Goal: Information Seeking & Learning: Check status

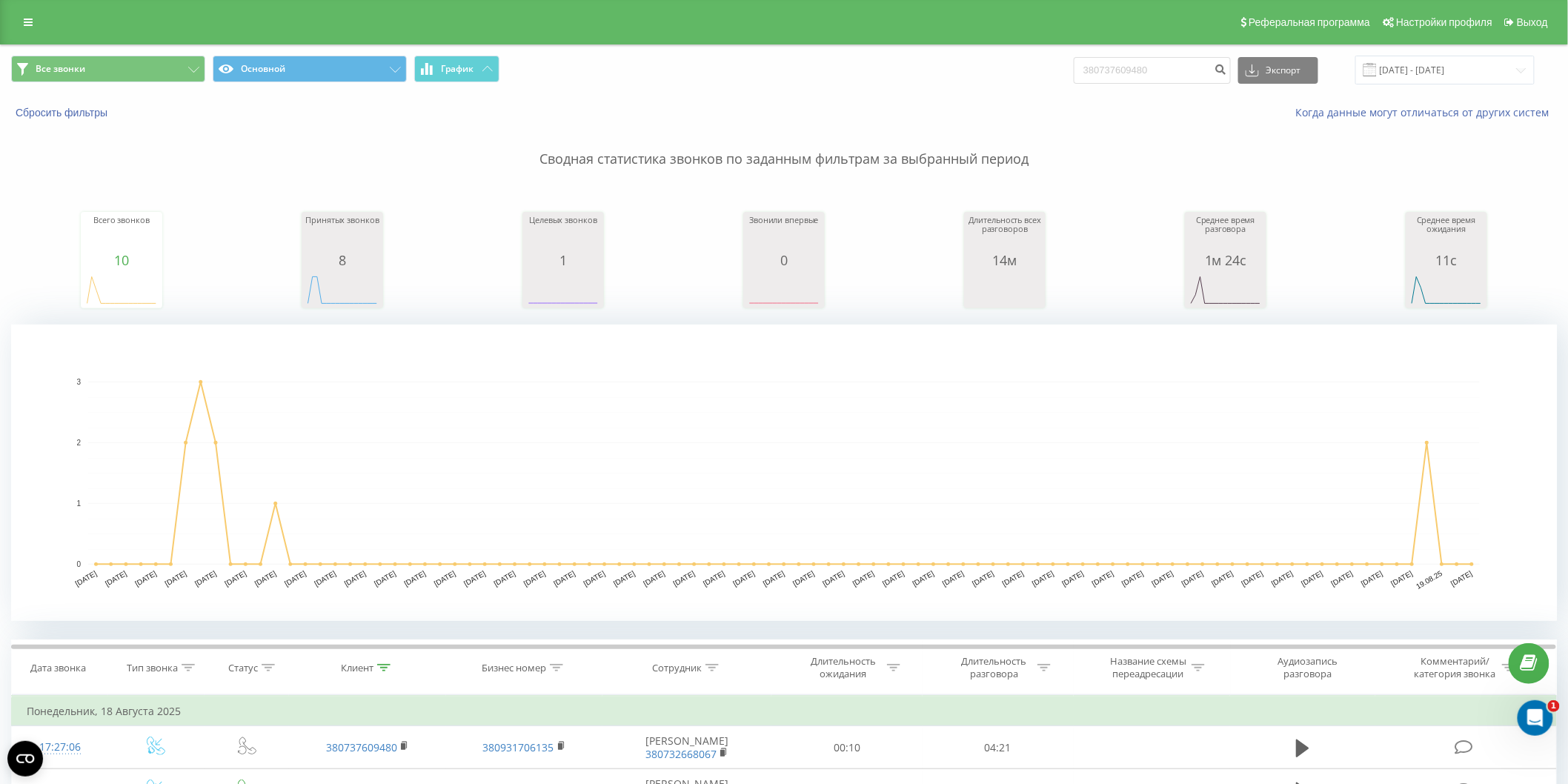
drag, startPoint x: 1168, startPoint y: 51, endPoint x: 1154, endPoint y: 63, distance: 18.4
click at [1154, 60] on div "Все звонки Основной График 380737609480 Экспорт .csv .xls .xlsx 21.05.2025 - 21…" at bounding box center [784, 69] width 1566 height 50
drag, startPoint x: 1152, startPoint y: 69, endPoint x: 930, endPoint y: 86, distance: 222.6
click at [930, 86] on div "Все звонки Основной График 380737609480 Экспорт .csv .xls .xlsx 21.05.2025 - 21…" at bounding box center [784, 69] width 1566 height 50
click at [1194, 67] on input "380737609480" at bounding box center [1152, 70] width 157 height 27
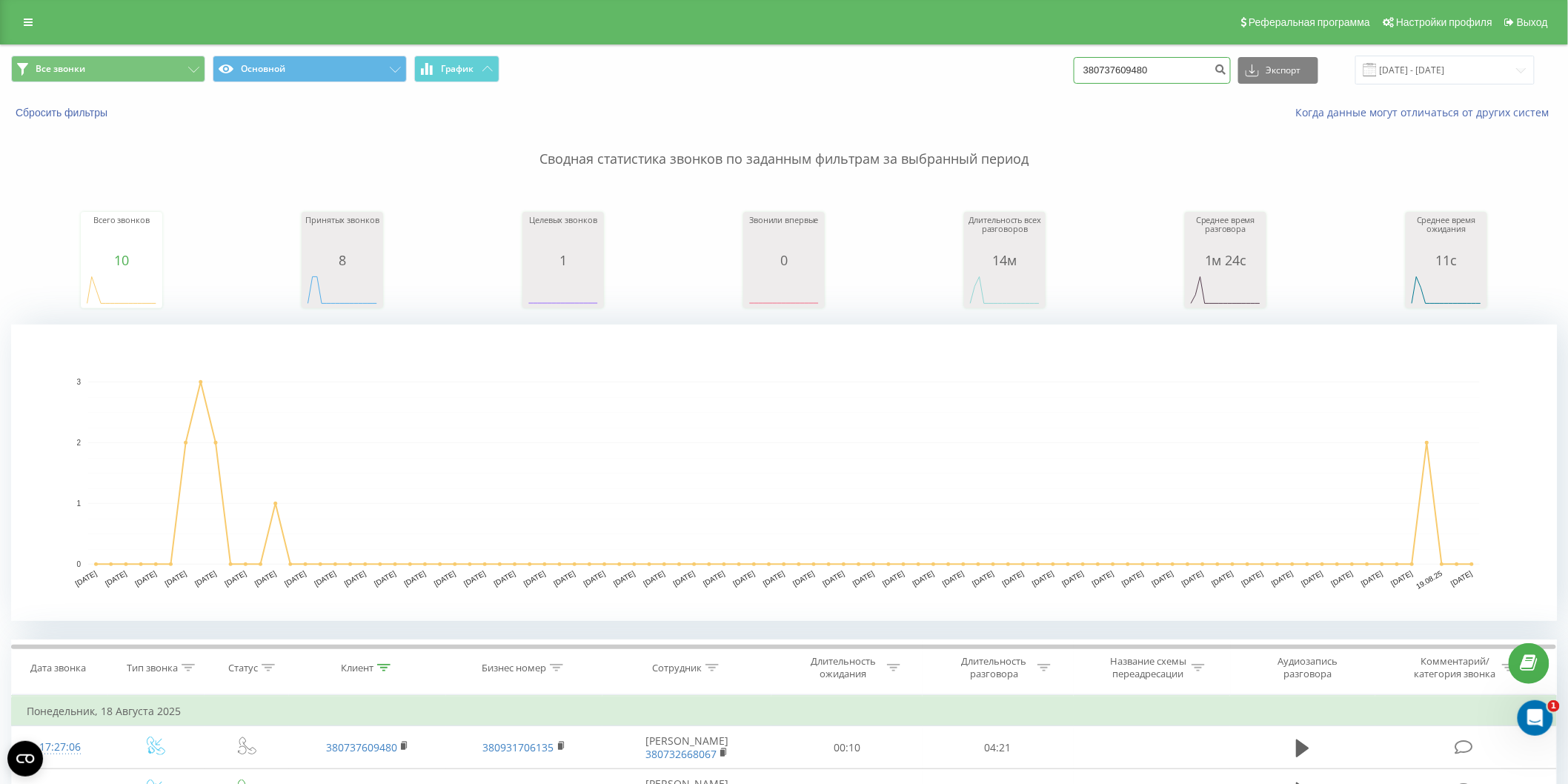
drag, startPoint x: 1189, startPoint y: 67, endPoint x: 914, endPoint y: 99, distance: 276.9
click at [914, 99] on div "Все звонки Основной График 380737609480 Экспорт .csv .xls .xlsx 21.05.2025 - 21…" at bounding box center [784, 87] width 1566 height 85
type input "0676000206"
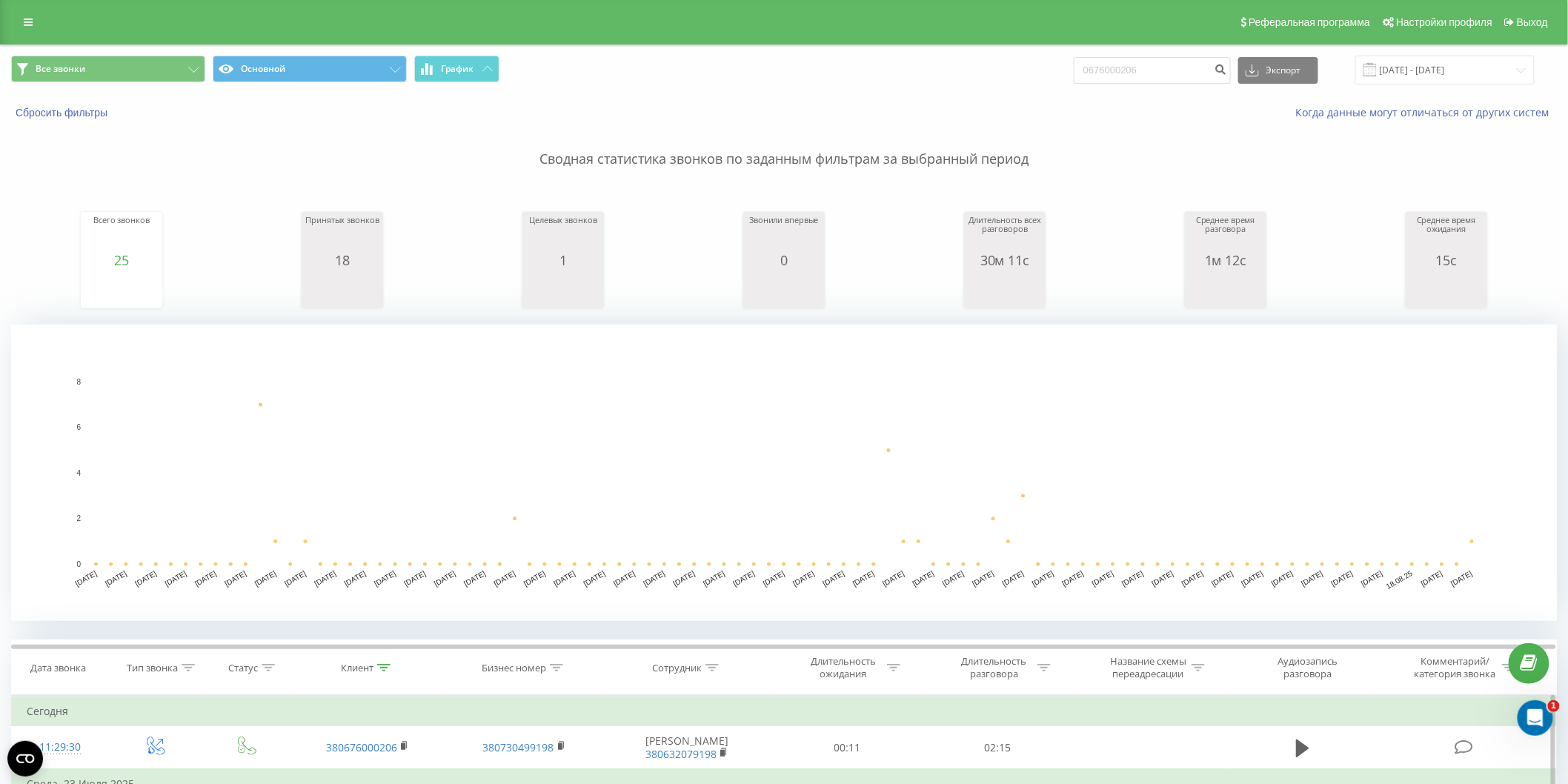
scroll to position [329, 0]
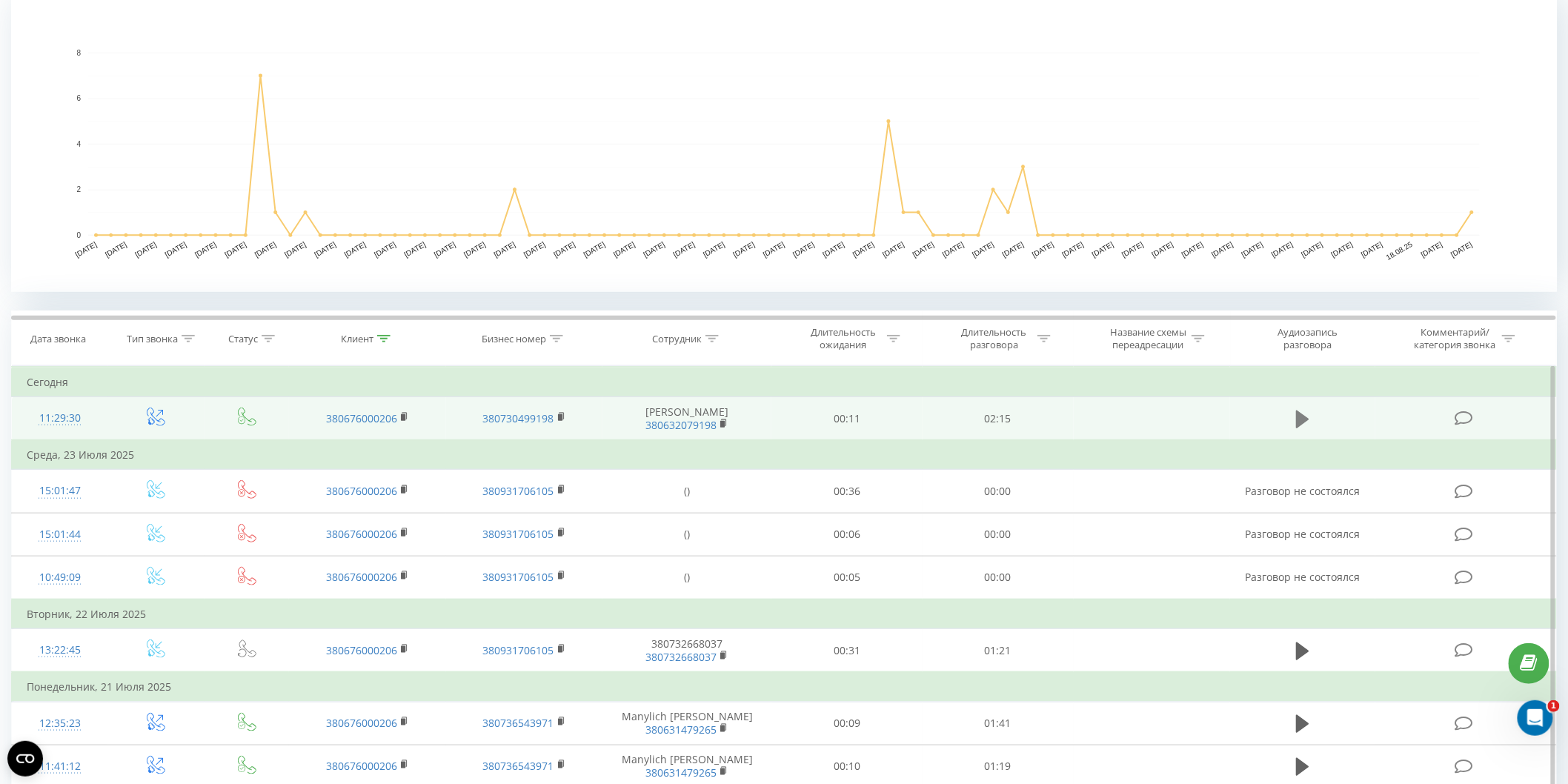
click at [1305, 414] on icon at bounding box center [1302, 419] width 13 height 20
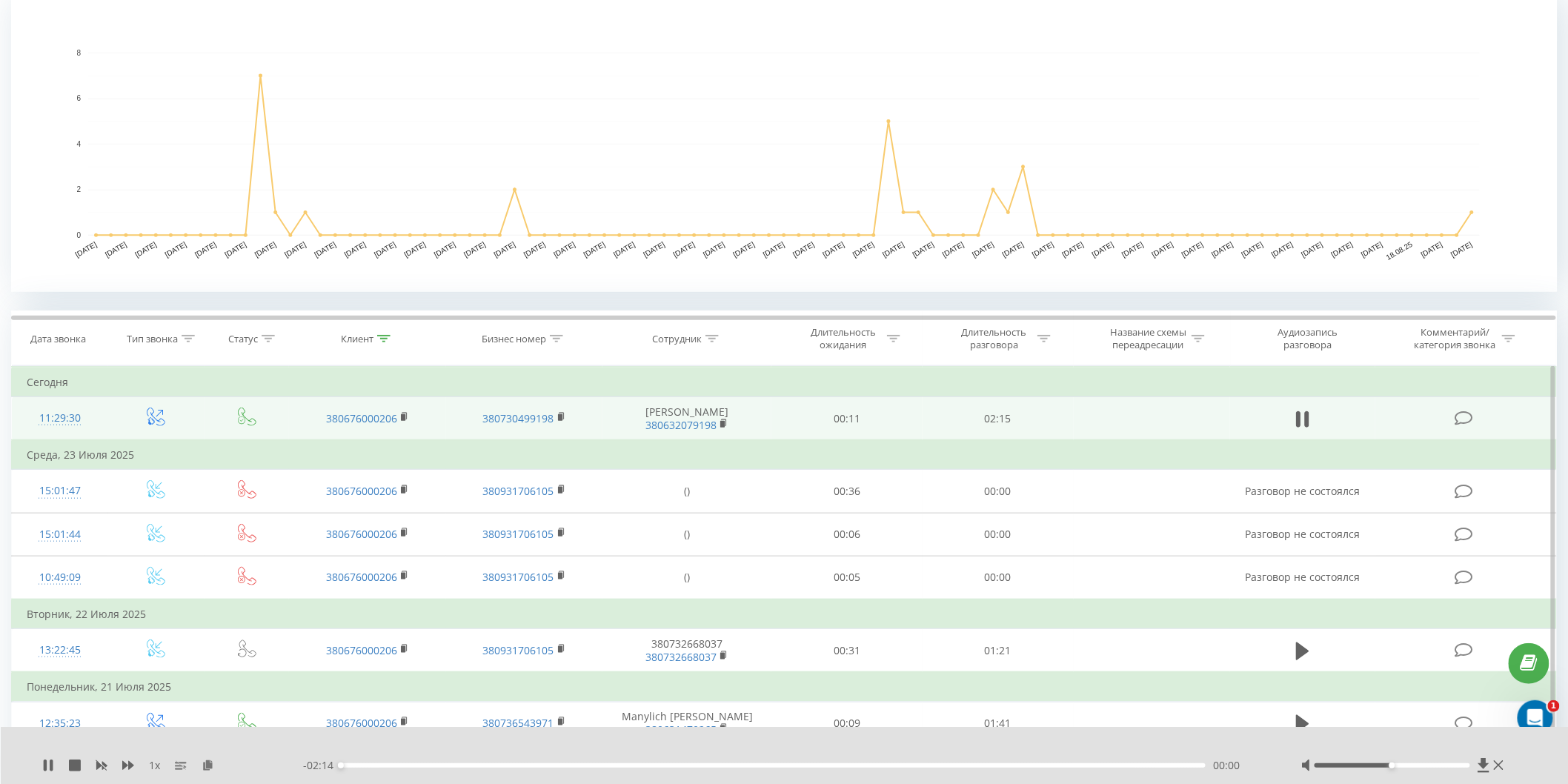
click at [970, 763] on div "00:00" at bounding box center [773, 764] width 865 height 4
click at [1055, 766] on div "00:00" at bounding box center [773, 764] width 865 height 4
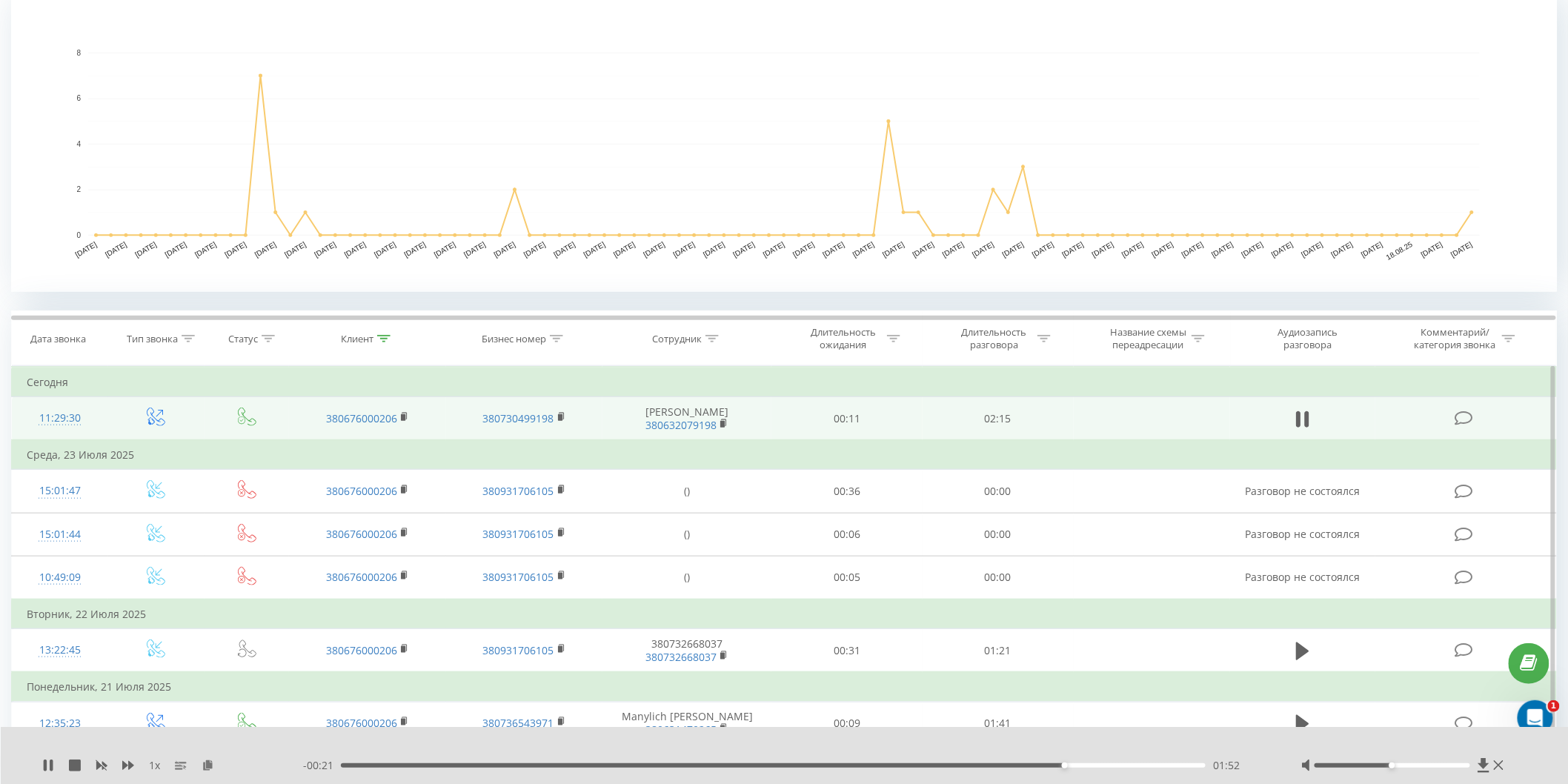
click at [1099, 764] on div "01:52" at bounding box center [773, 764] width 865 height 4
click at [1130, 764] on div "01:58" at bounding box center [773, 764] width 865 height 4
click at [1125, 765] on div "02:04" at bounding box center [773, 764] width 865 height 4
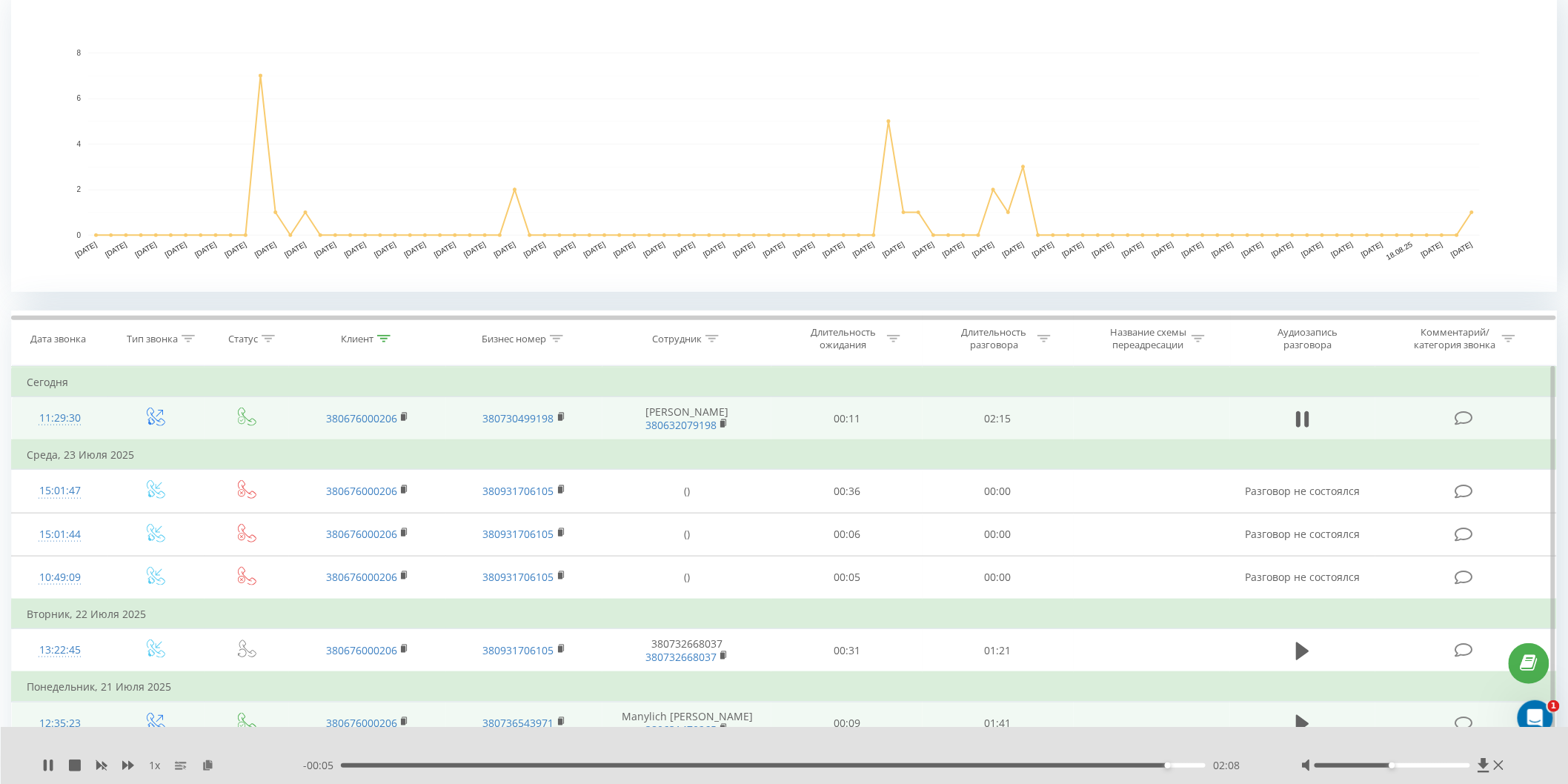
click at [1113, 763] on div "02:08" at bounding box center [773, 764] width 865 height 4
click at [1104, 767] on div "02:08" at bounding box center [773, 764] width 865 height 4
click at [1165, 764] on div "02:08" at bounding box center [1167, 764] width 6 height 6
click at [1112, 768] on div "- 00:05 02:08 02:08" at bounding box center [783, 765] width 961 height 15
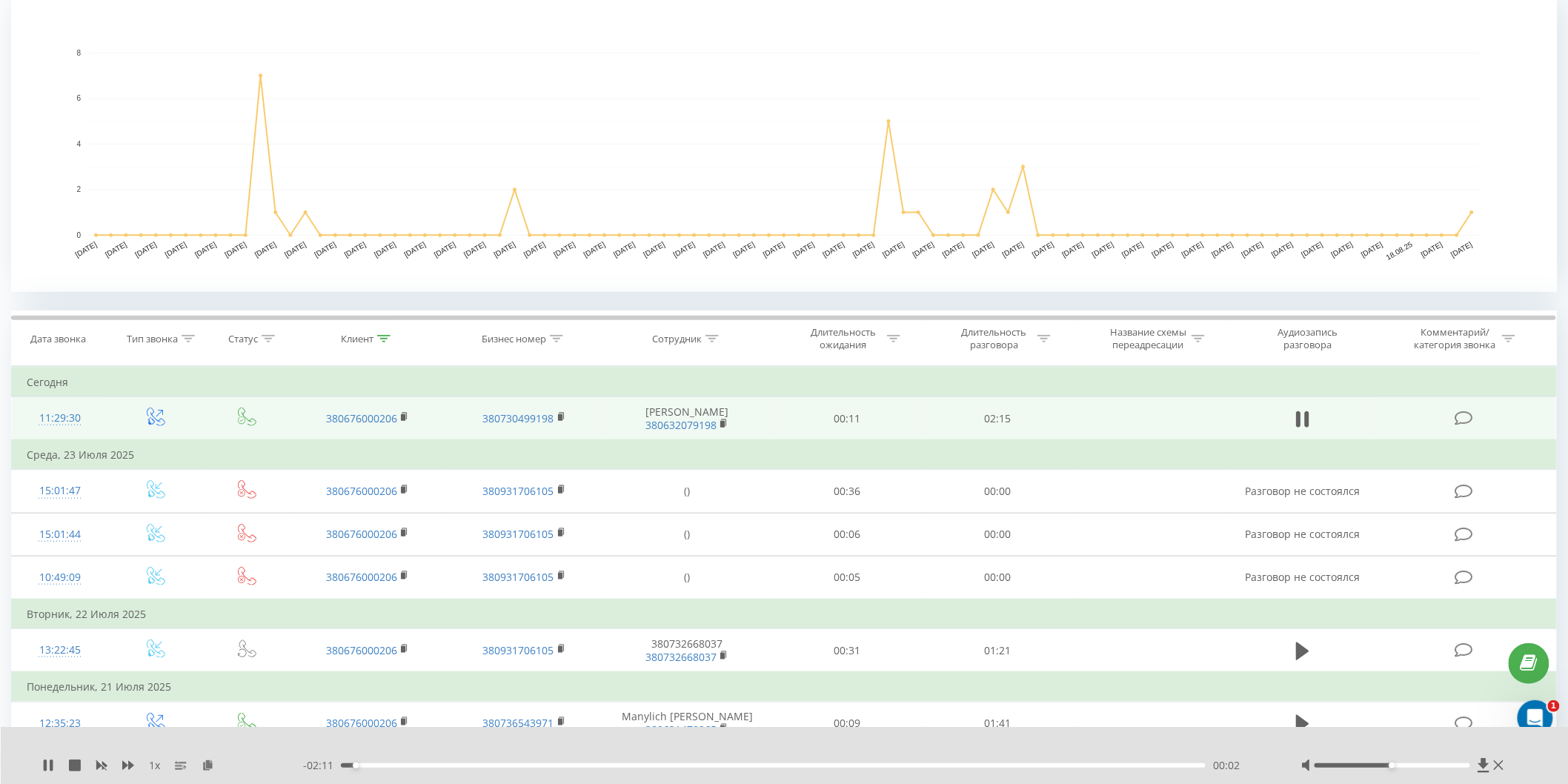
click at [1077, 764] on div "00:02" at bounding box center [773, 764] width 865 height 4
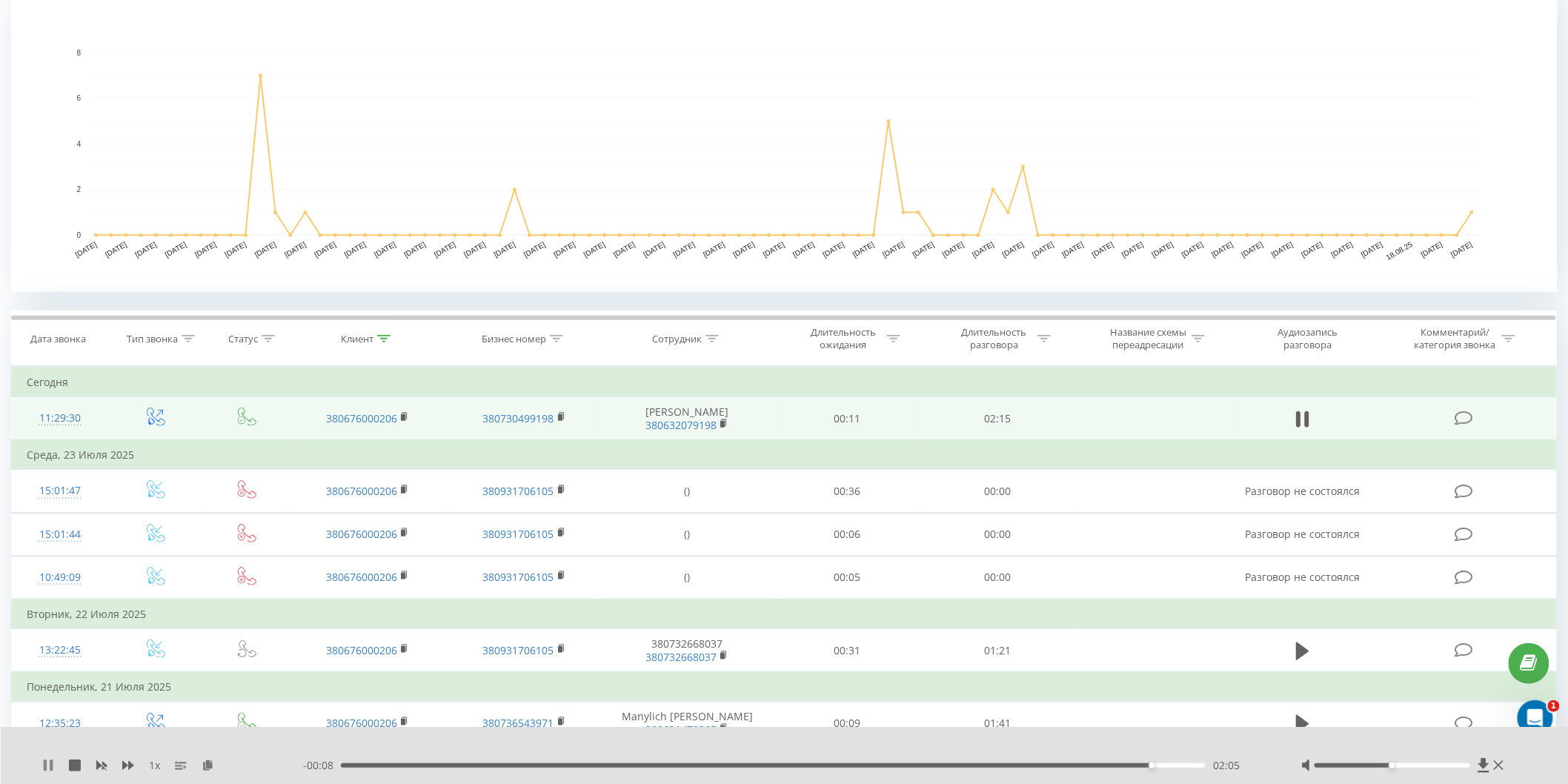
click at [44, 768] on icon at bounding box center [45, 765] width 3 height 11
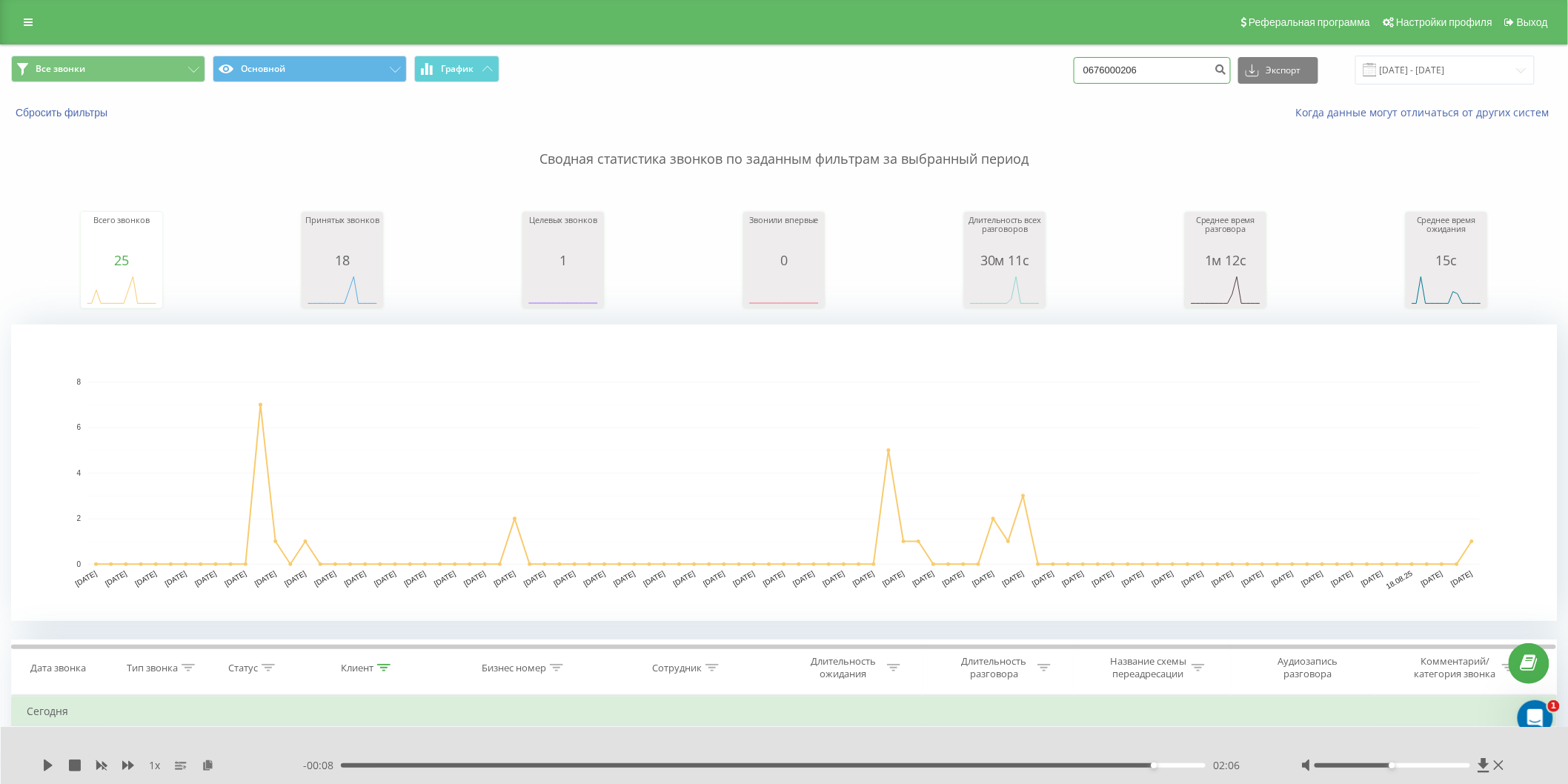
drag, startPoint x: 1190, startPoint y: 73, endPoint x: 1021, endPoint y: 68, distance: 169.1
click at [1021, 67] on div "Все звонки Основной График 0676000206 Экспорт .csv .xls .xlsx 22.05.2025 - 22.0…" at bounding box center [784, 69] width 1545 height 29
type input "0688726397"
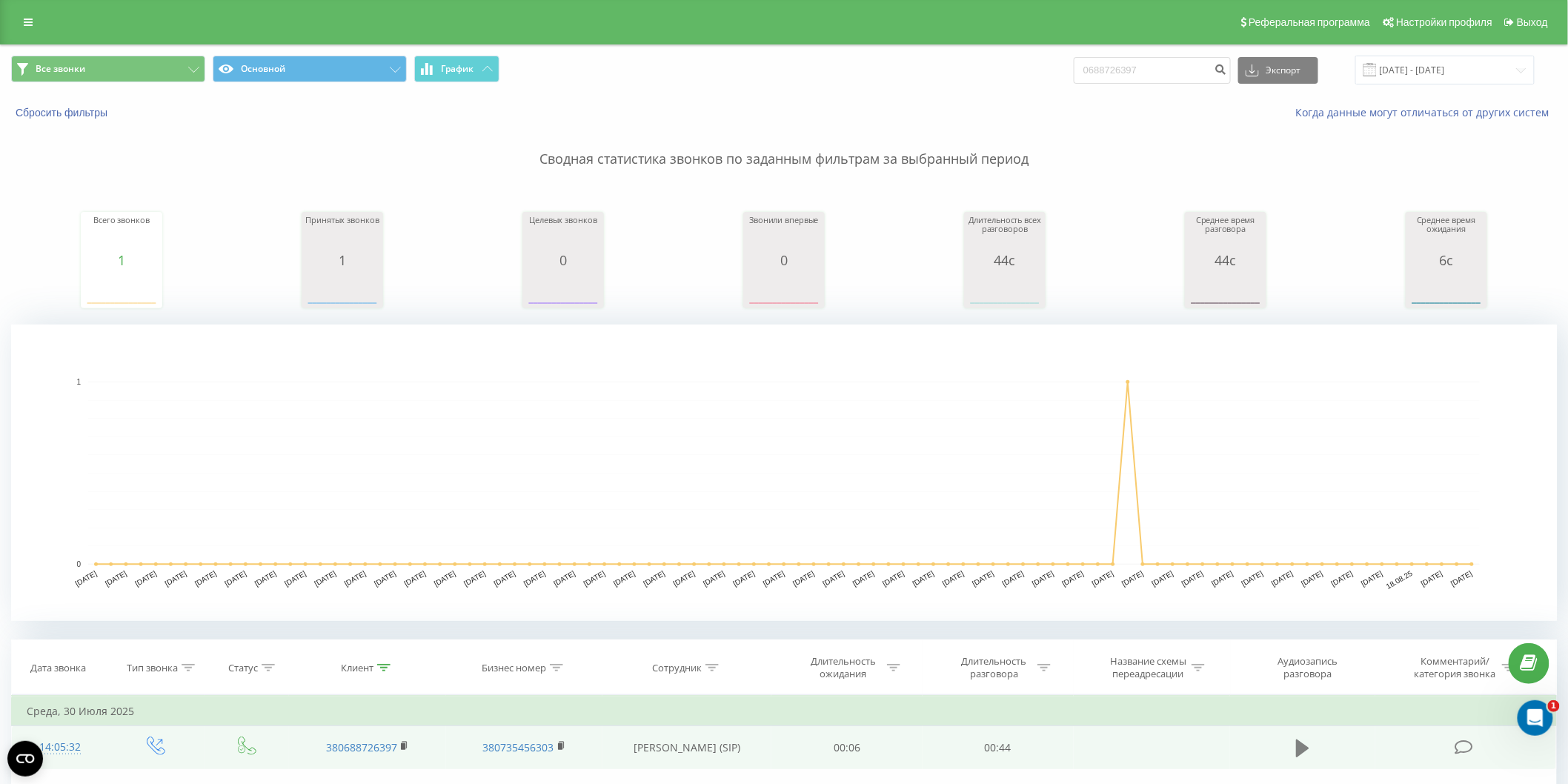
click at [1296, 746] on icon at bounding box center [1302, 748] width 13 height 20
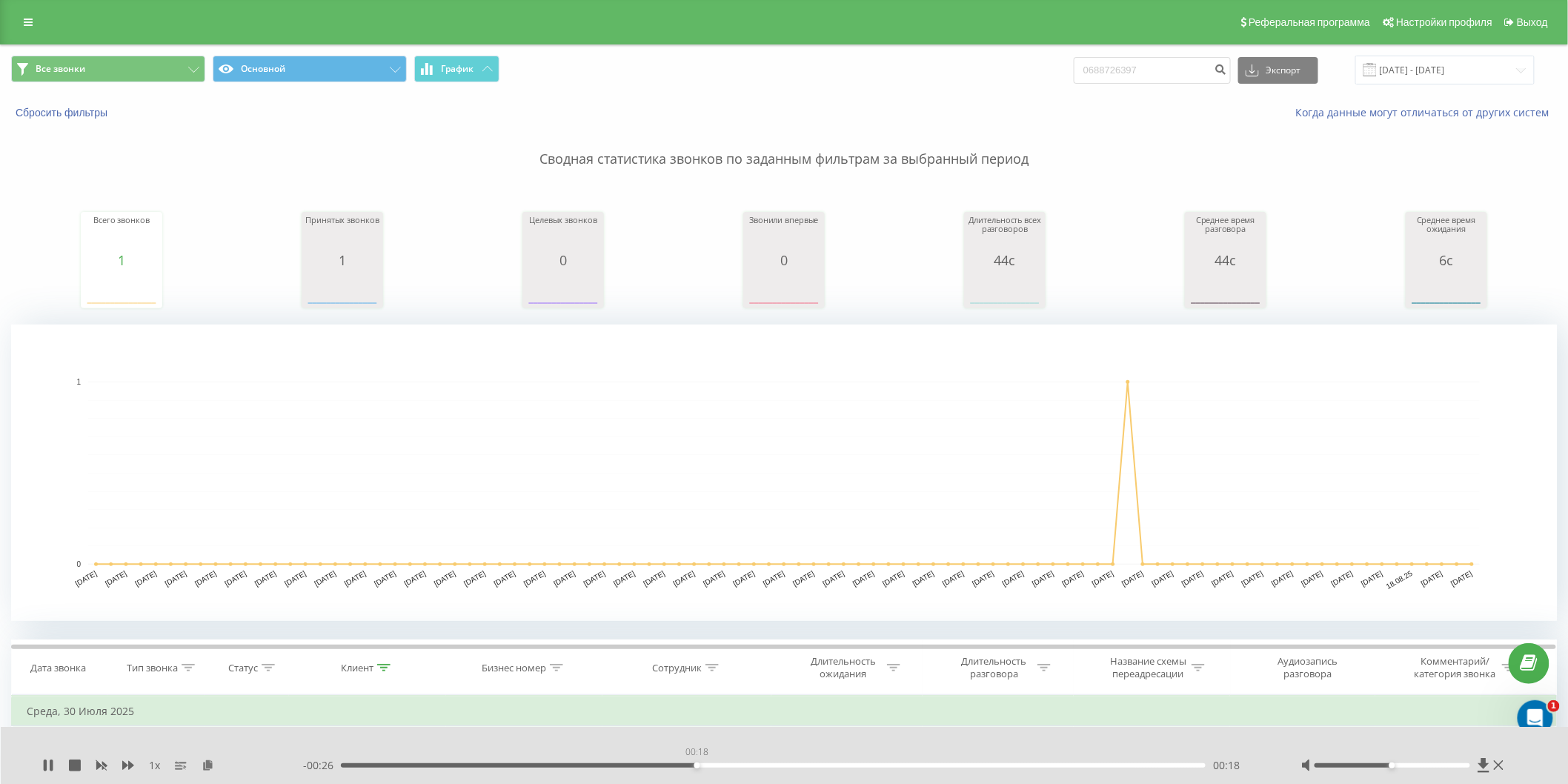
click at [697, 765] on div "00:18" at bounding box center [773, 764] width 865 height 4
click at [47, 765] on icon at bounding box center [48, 765] width 11 height 11
drag, startPoint x: 1172, startPoint y: 72, endPoint x: 1034, endPoint y: 92, distance: 139.4
click at [1034, 92] on div "Все звонки Основной График 0688726397 Экспорт .csv .xls .xlsx [DATE] - [DATE]" at bounding box center [784, 69] width 1566 height 50
type input "0668335849"
